Goal: Task Accomplishment & Management: Use online tool/utility

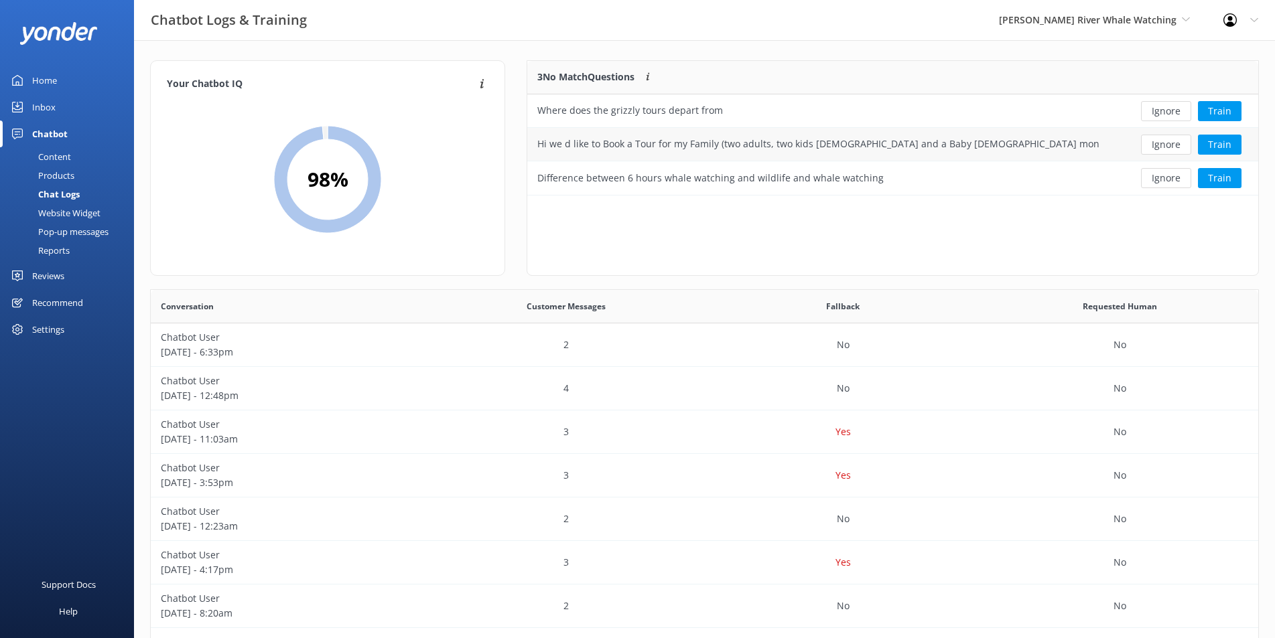
scroll to position [458, 1096]
click at [1124, 19] on span "[PERSON_NAME] River Whale Watching" at bounding box center [1088, 19] width 178 height 13
click at [1058, 54] on link "Wildcoast Adventures" at bounding box center [1049, 56] width 134 height 32
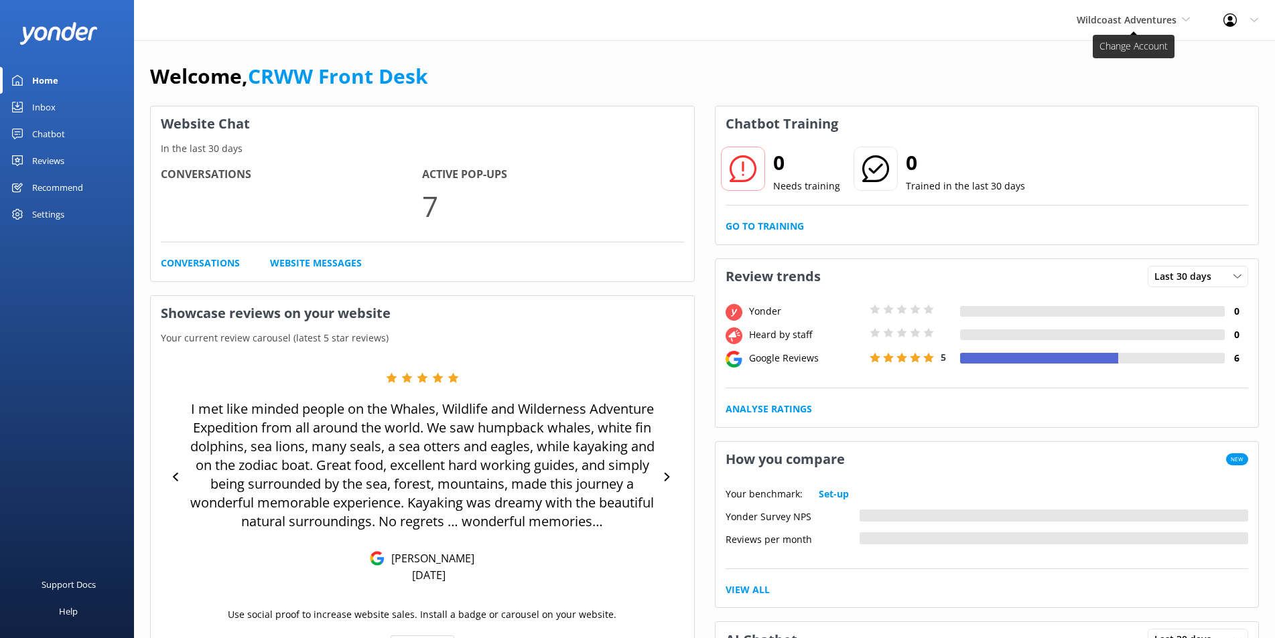
click at [1137, 16] on span "Wildcoast Adventures" at bounding box center [1126, 19] width 100 height 13
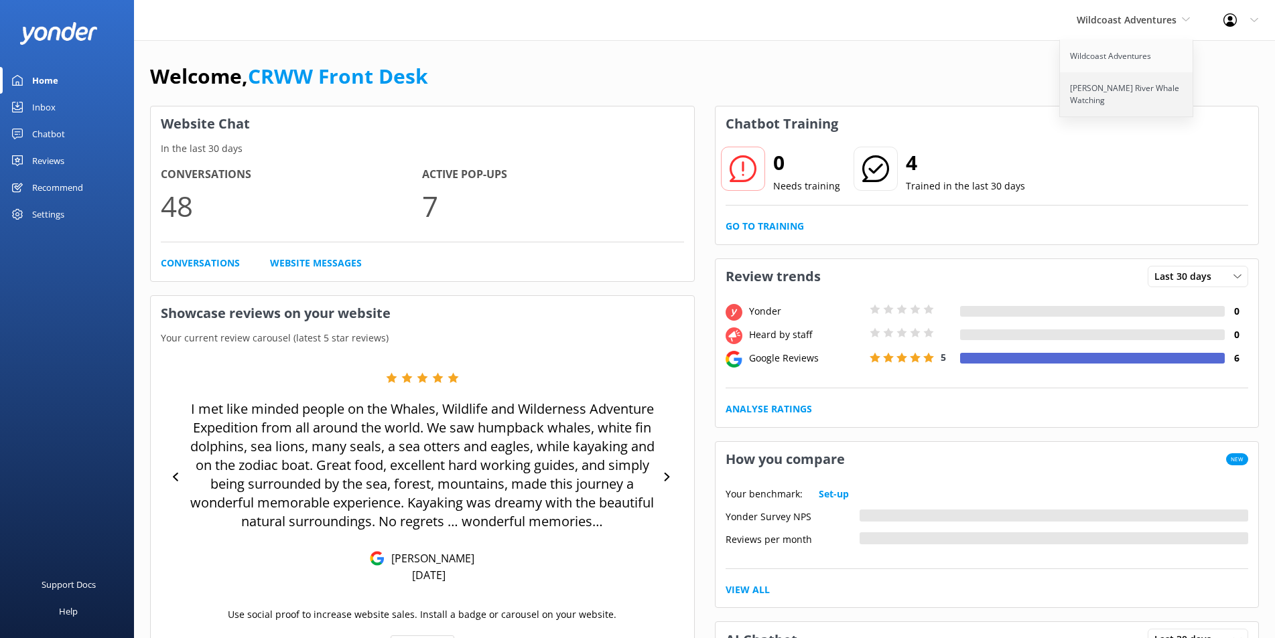
click at [1114, 92] on link "[PERSON_NAME] River Whale Watching" at bounding box center [1127, 94] width 134 height 44
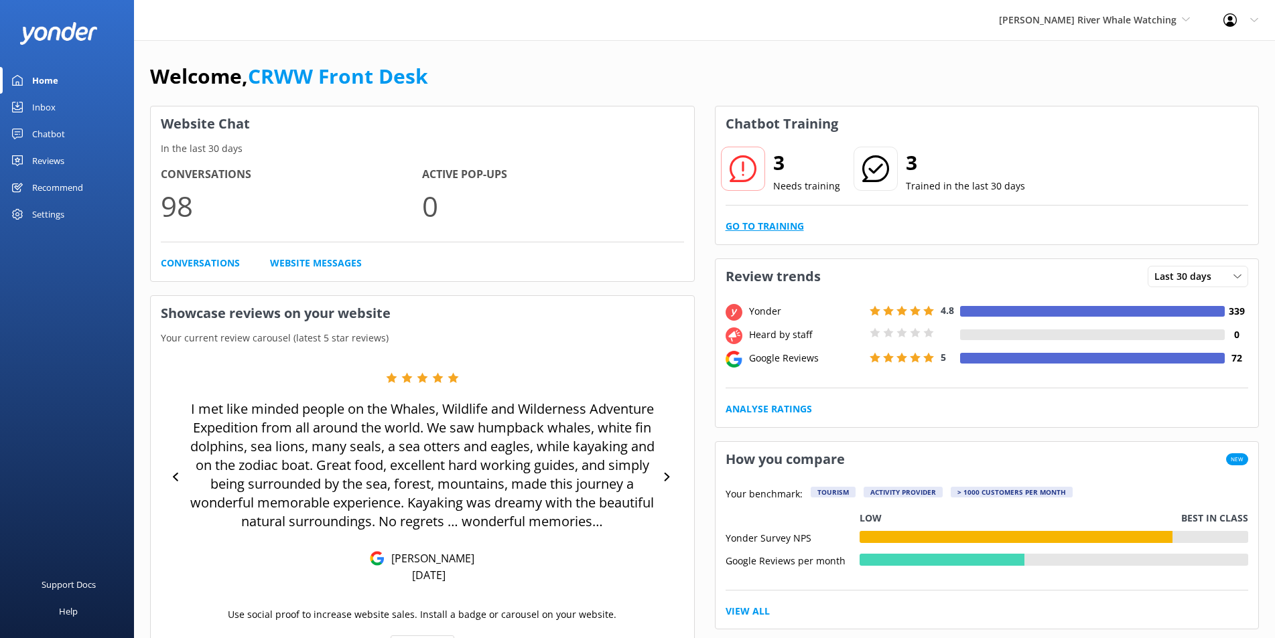
click at [776, 226] on link "Go to Training" at bounding box center [764, 226] width 78 height 15
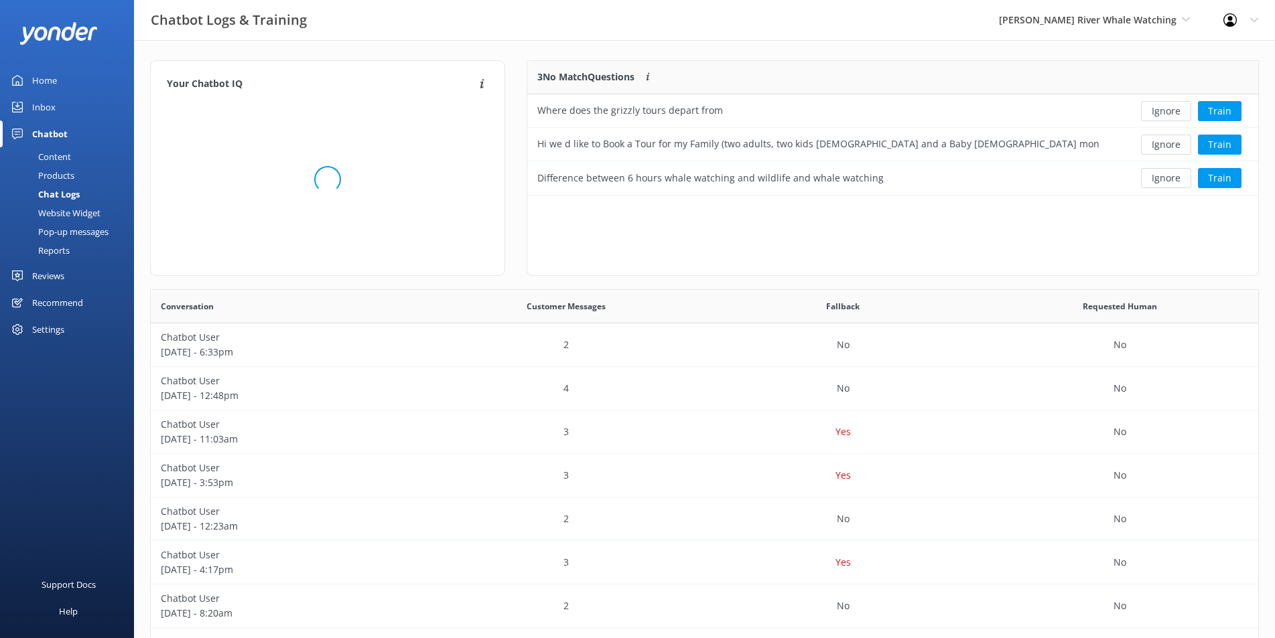
scroll to position [123, 719]
